Goal: Task Accomplishment & Management: Complete application form

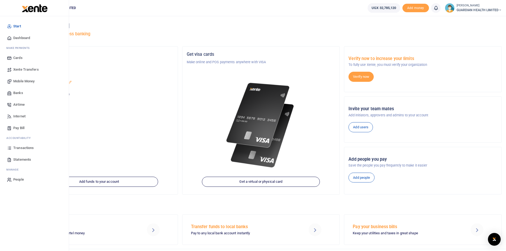
click at [24, 80] on span "Mobile Money" at bounding box center [23, 81] width 21 height 5
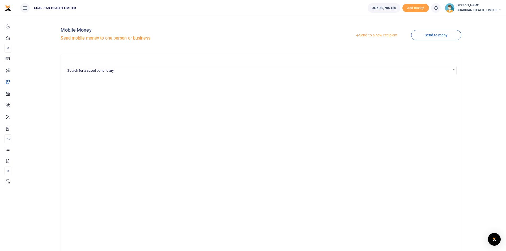
click at [373, 36] on link "Send to a new recipient" at bounding box center [376, 36] width 69 height 10
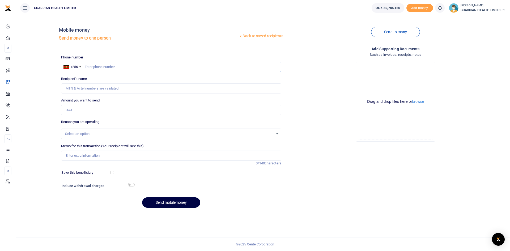
paste input "703199077"
click at [85, 68] on input "703199077" at bounding box center [171, 67] width 220 height 10
type input "703199077"
click at [81, 111] on input "Amount you want to send" at bounding box center [171, 110] width 220 height 10
drag, startPoint x: 83, startPoint y: 109, endPoint x: 59, endPoint y: 108, distance: 23.9
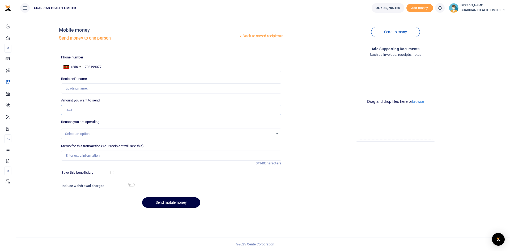
click at [59, 108] on div "Amount you want to send Amount is required." at bounding box center [171, 106] width 224 height 17
type input "300,000"
type input "[PERSON_NAME] Kivumbi"
type input "3,000,000"
click at [78, 133] on div "Select an option" at bounding box center [169, 133] width 208 height 5
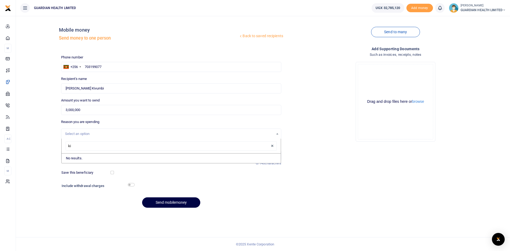
type input "k"
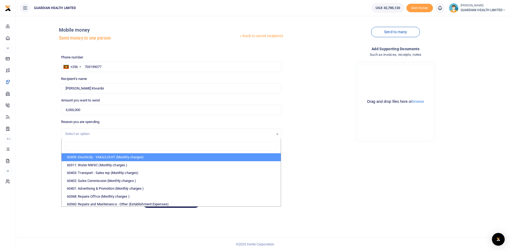
type input "c"
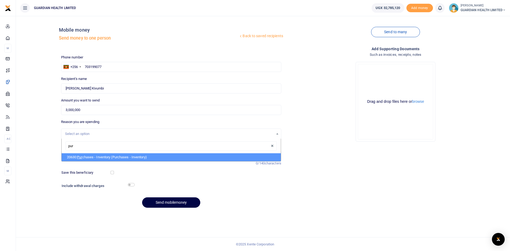
type input "pur"
click at [78, 161] on div "pur 20630: Pur chases - Inventory (Purchases - Inventory)" at bounding box center [171, 150] width 220 height 23
click at [78, 157] on li "20630: Pur chases - Inventory (Purchases - Inventory)" at bounding box center [171, 157] width 219 height 8
select select "5402"
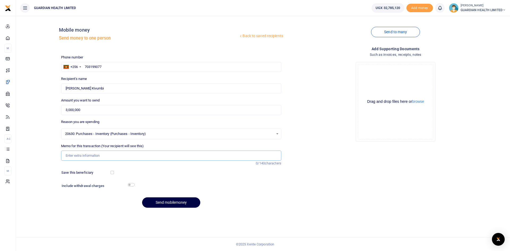
click at [81, 155] on input "Memo for this transaction (Your recipient will see this)" at bounding box center [171, 156] width 220 height 10
type input "Kikuubo Cash purchases"
click at [181, 202] on button "Send mobilemoney" at bounding box center [171, 202] width 58 height 10
paste input "782126525"
type input "782126525"
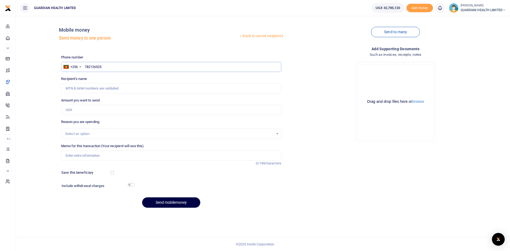
click at [84, 66] on input "782126525" at bounding box center [171, 67] width 220 height 10
type input "[PERSON_NAME] Kyajja Kivumbi"
type input "782126525"
click at [81, 111] on input "Amount you want to send" at bounding box center [171, 110] width 220 height 10
type input "2,645,900"
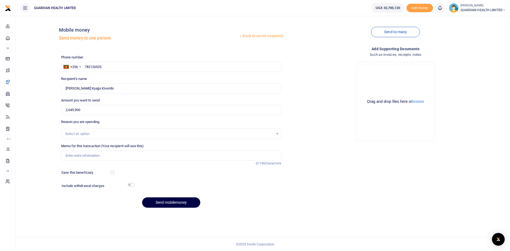
click at [87, 132] on div "Select an option" at bounding box center [169, 133] width 208 height 5
type input "c"
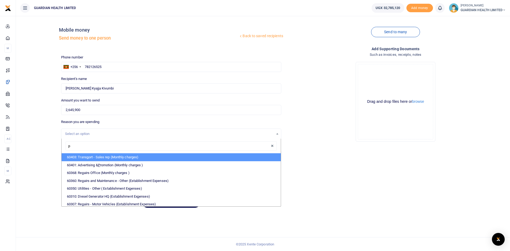
type input "pu"
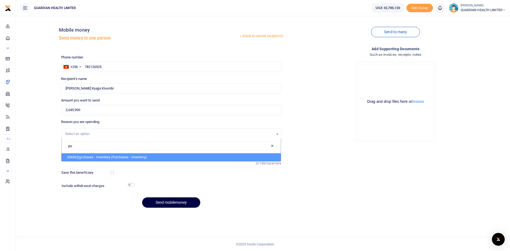
click at [81, 157] on span "Pu" at bounding box center [79, 157] width 4 height 4
select select "5402"
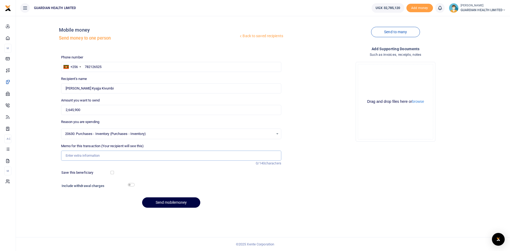
click at [81, 156] on input "Memo for this transaction (Your recipient will see this)" at bounding box center [171, 156] width 220 height 10
type input "Kikuubo Cash purchases"
click at [168, 201] on button "Send mobilemoney" at bounding box center [171, 202] width 58 height 10
paste input "0786045996"
click at [88, 67] on input "0786045996" at bounding box center [171, 67] width 220 height 10
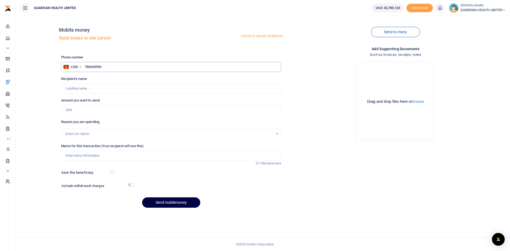
type input "786045996"
click at [81, 108] on input "Amount you want to send" at bounding box center [171, 110] width 220 height 10
type input "Esther Grace Mirembe"
type input "140,500"
click at [91, 152] on input "Memo for this transaction (Your recipient will see this)" at bounding box center [171, 156] width 220 height 10
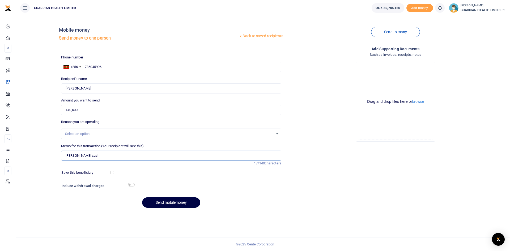
type input "Kiira Petty cash"
click at [112, 172] on input "checkbox" at bounding box center [111, 172] width 3 height 3
checkbox input "true"
click at [132, 184] on input "checkbox" at bounding box center [131, 184] width 7 height 3
checkbox input "true"
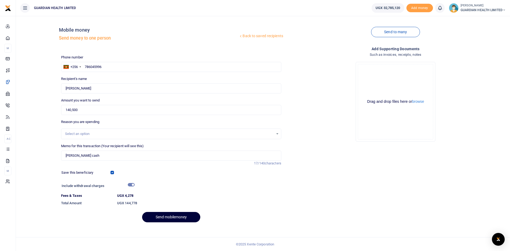
click at [164, 216] on button "Send mobilemoney" at bounding box center [171, 217] width 58 height 10
click at [83, 66] on div "+256" at bounding box center [71, 67] width 21 height 10
drag, startPoint x: 124, startPoint y: 67, endPoint x: 79, endPoint y: 68, distance: 44.6
click at [79, 68] on div "+256 Uganda +256 786045996" at bounding box center [171, 67] width 220 height 10
type input "786045996"
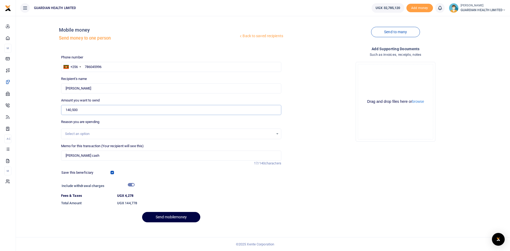
click at [96, 108] on input "140,500" at bounding box center [171, 110] width 220 height 10
click at [101, 127] on div "Reason you are spending Select an option" at bounding box center [171, 129] width 220 height 20
click at [101, 136] on div "Select an option" at bounding box center [171, 134] width 220 height 6
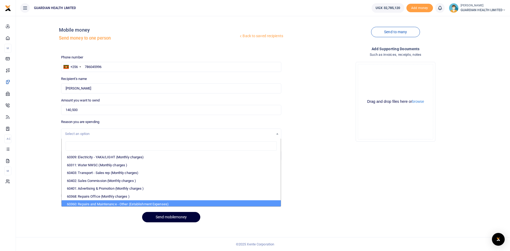
click at [163, 219] on button "Send mobilemoney" at bounding box center [171, 217] width 58 height 10
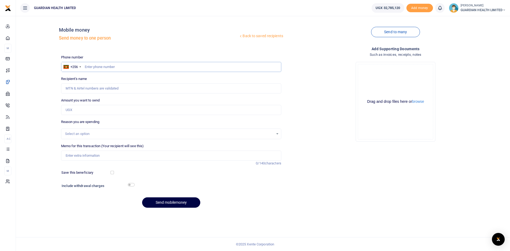
paste input "0780279921"
click at [86, 67] on input "0780279921" at bounding box center [171, 67] width 220 height 10
type input "780279921"
click at [80, 107] on input "Amount you want to send" at bounding box center [171, 110] width 220 height 10
type input "Lilian Mbabazi"
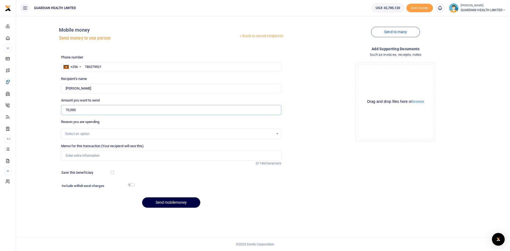
type input "70,000"
click at [90, 155] on input "Memo for this transaction (Your recipient will see this)" at bounding box center [171, 156] width 220 height 10
drag, startPoint x: 95, startPoint y: 154, endPoint x: 194, endPoint y: 156, distance: 99.9
click at [194, 156] on input "Drinking water for Mbarara 2 for August" at bounding box center [171, 156] width 220 height 10
type input "Drinking water for Hoima for September"
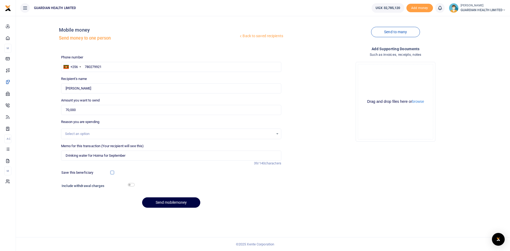
click at [112, 173] on input "checkbox" at bounding box center [111, 172] width 3 height 3
checkbox input "true"
click at [130, 185] on input "checkbox" at bounding box center [131, 184] width 7 height 3
checkbox input "true"
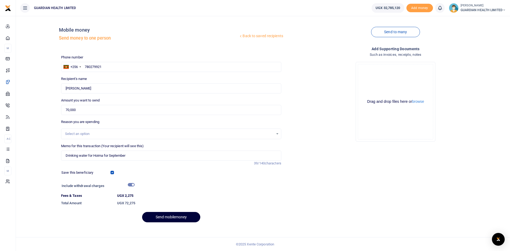
click at [177, 215] on button "Send mobilemoney" at bounding box center [171, 217] width 58 height 10
drag, startPoint x: 106, startPoint y: 67, endPoint x: 78, endPoint y: 65, distance: 29.0
click at [78, 65] on div "+256 Uganda +256 780279921" at bounding box center [171, 67] width 220 height 10
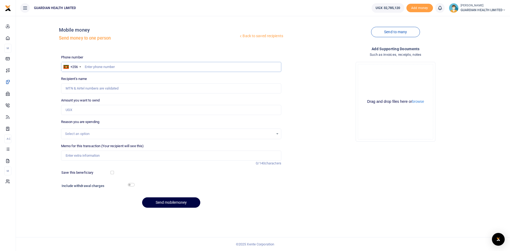
paste input "780279921"
type input "780279921"
click at [85, 67] on input "780279921" at bounding box center [171, 67] width 220 height 10
type input "[PERSON_NAME]"
type input "780279921"
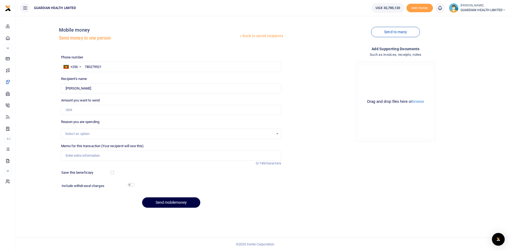
click at [89, 104] on div "Amount you want to send Amount is required." at bounding box center [171, 106] width 220 height 17
click at [94, 110] on input "Amount you want to send" at bounding box center [171, 110] width 220 height 10
type input "120,000"
click at [101, 136] on div "Select an option" at bounding box center [169, 133] width 208 height 5
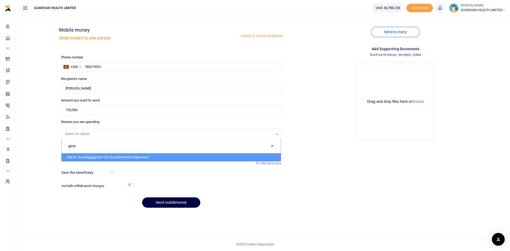
type input "gener"
click at [104, 157] on li "60310: Diesel Gener ator HQ (Establishment Expenses)" at bounding box center [171, 157] width 219 height 8
select select "5388"
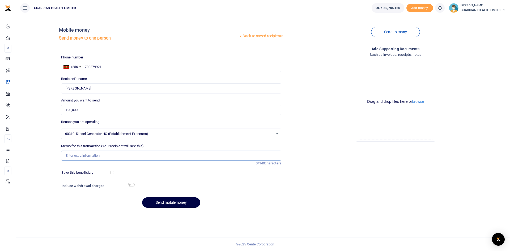
click at [98, 154] on input "Memo for this transaction (Your recipient will see this)" at bounding box center [171, 156] width 220 height 10
type input "Hoima Generator Fuel"
click at [111, 172] on input "checkbox" at bounding box center [111, 172] width 3 height 3
checkbox input "true"
click at [131, 186] on input "checkbox" at bounding box center [131, 184] width 7 height 3
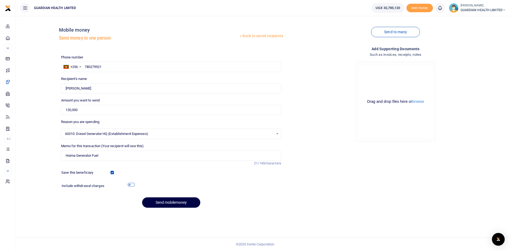
checkbox input "true"
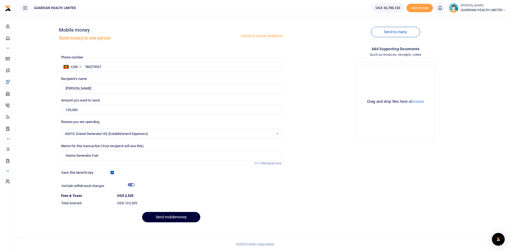
click at [161, 214] on button "Send mobilemoney" at bounding box center [171, 217] width 58 height 10
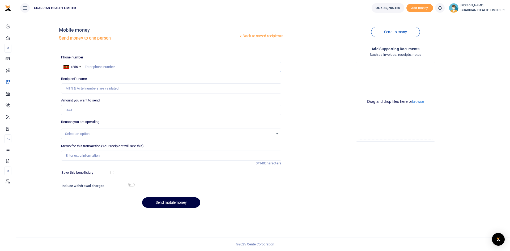
click at [107, 65] on input "text" at bounding box center [171, 67] width 220 height 10
paste input "780279921"
type input "780279921"
click at [85, 66] on input "780279921" at bounding box center [171, 67] width 220 height 10
type input "[PERSON_NAME]"
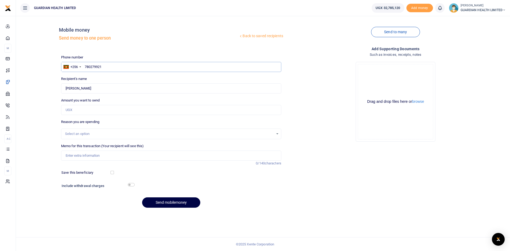
type input "780279921"
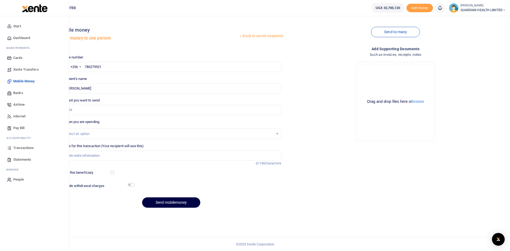
click at [22, 36] on span "Dashboard" at bounding box center [21, 37] width 17 height 5
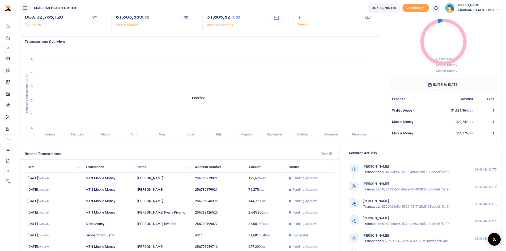
scroll to position [66, 0]
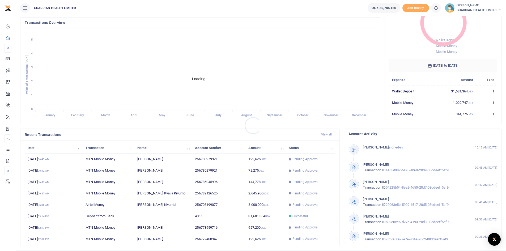
scroll to position [4, 4]
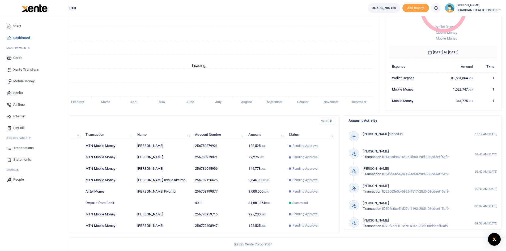
click at [25, 79] on span "Mobile Money" at bounding box center [23, 81] width 21 height 5
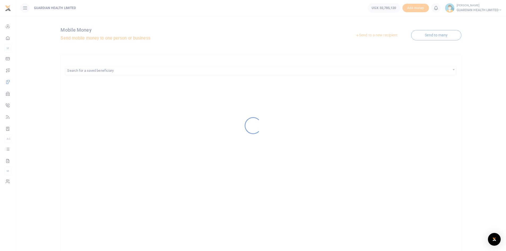
click at [389, 34] on div at bounding box center [253, 125] width 506 height 251
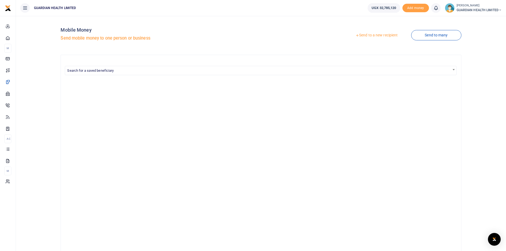
click at [387, 35] on link "Send to a new recipient" at bounding box center [376, 36] width 69 height 10
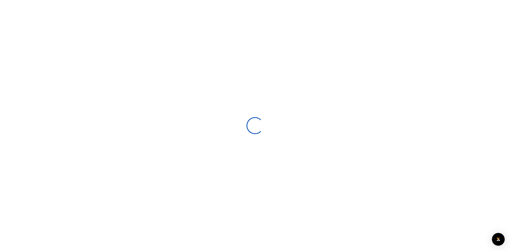
select select
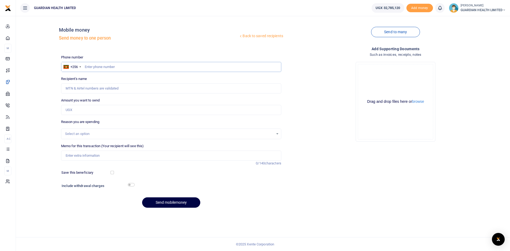
paste input "706739561"
type input "706739561"
click at [82, 68] on div "+256" at bounding box center [71, 67] width 21 height 10
click at [84, 66] on input "706739561" at bounding box center [171, 67] width 220 height 10
click at [89, 108] on input "Amount you want to send" at bounding box center [171, 110] width 220 height 10
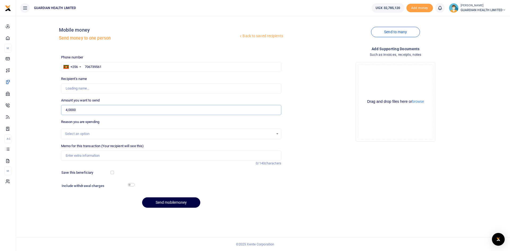
type input "40,000"
type input "Joseph Kasekende"
type input "40,000"
click at [85, 133] on div "Select an option" at bounding box center [169, 133] width 208 height 5
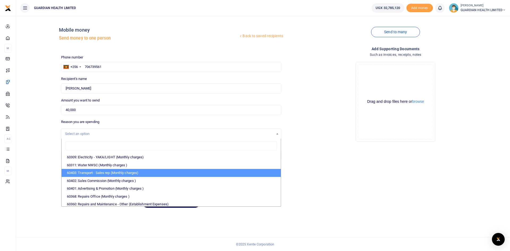
click at [347, 165] on div "Add supporting Documents Such as invoices, receipts, notes Drop your files here…" at bounding box center [395, 129] width 224 height 166
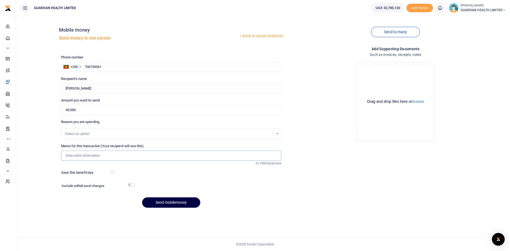
click at [120, 155] on input "Memo for this transaction (Your recipient will see this)" at bounding box center [171, 156] width 220 height 10
type input "Staff lunch during stock delivery to Jinja 1 2 and Mukono and Van washing"
click at [112, 172] on input "checkbox" at bounding box center [111, 172] width 3 height 3
checkbox input "true"
click at [131, 183] on input "checkbox" at bounding box center [131, 184] width 7 height 3
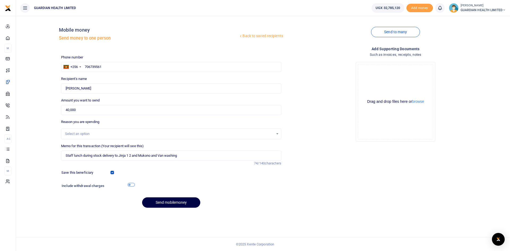
checkbox input "true"
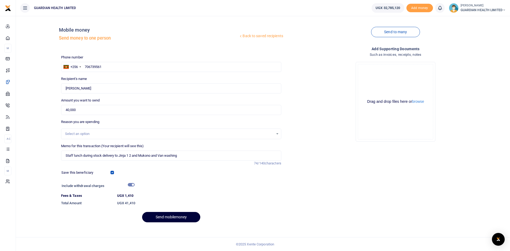
click at [166, 215] on button "Send mobilemoney" at bounding box center [171, 217] width 58 height 10
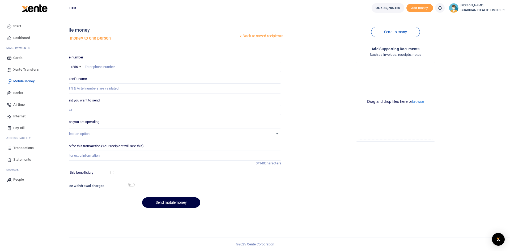
click at [18, 34] on link "Dashboard" at bounding box center [34, 38] width 60 height 12
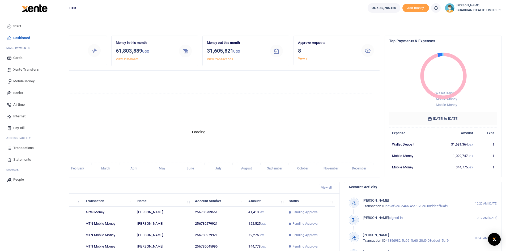
click at [27, 147] on span "Transactions" at bounding box center [23, 147] width 20 height 5
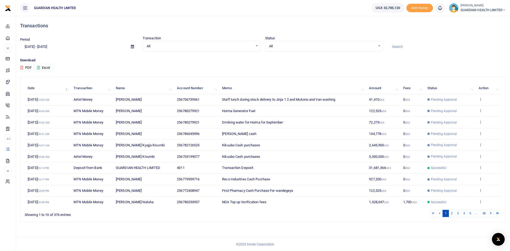
click at [93, 62] on p "Download" at bounding box center [262, 61] width 485 height 6
click at [132, 47] on icon at bounding box center [132, 46] width 3 height 3
click at [40, 90] on li "This Month" at bounding box center [38, 90] width 37 height 8
type input "[DATE] - [DATE]"
click at [41, 68] on button "Excel" at bounding box center [44, 67] width 22 height 9
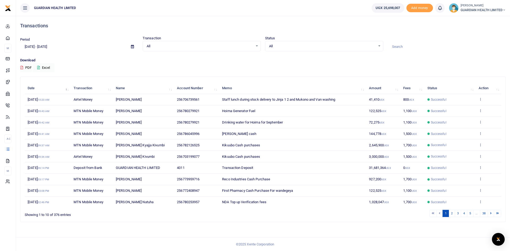
click at [132, 46] on icon at bounding box center [132, 46] width 3 height 3
click at [28, 89] on li "This Month" at bounding box center [38, 90] width 37 height 8
type input "[DATE] - [DATE]"
click at [40, 67] on icon at bounding box center [38, 67] width 3 height 3
